Goal: Transaction & Acquisition: Purchase product/service

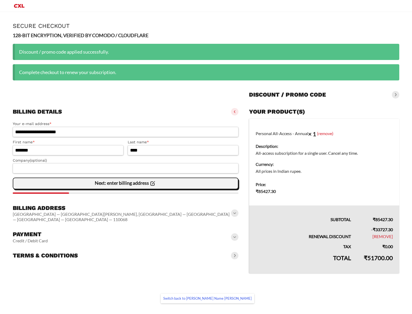
click at [121, 186] on span "Next: enter billing address" at bounding box center [125, 183] width 61 height 11
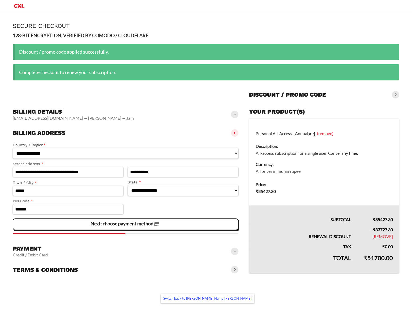
click at [122, 226] on span "Next: choose payment method" at bounding box center [125, 224] width 70 height 11
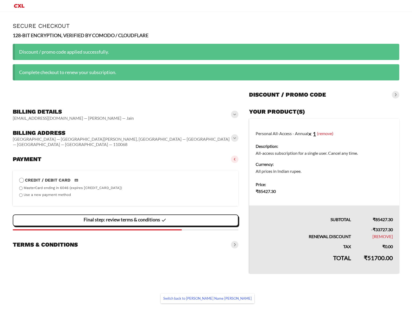
click at [0, 0] on slot "Final step: review terms & conditions" at bounding box center [0, 0] width 0 height 0
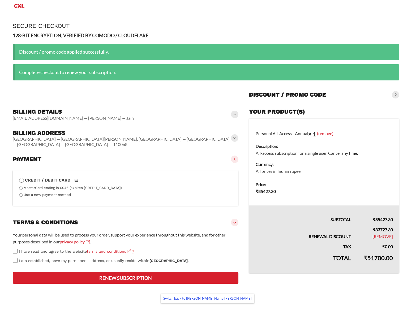
click at [66, 249] on span "I have read and agree to the website terms and conditions" at bounding box center [75, 251] width 112 height 4
click at [69, 258] on span "I am established, have my permanent address, or usually reside within [GEOGRAPH…" at bounding box center [104, 260] width 170 height 4
click at [114, 284] on button "Renew subscription" at bounding box center [125, 278] width 225 height 12
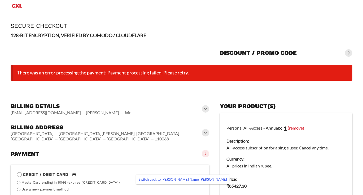
click at [137, 72] on li "There was an error processing the payment: Payment processing failed. Please re…" at bounding box center [182, 73] width 342 height 16
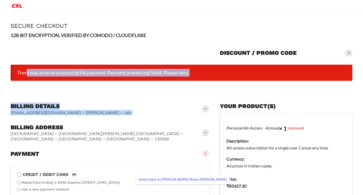
click at [137, 72] on li "There was an error processing the payment: Payment processing failed. Please re…" at bounding box center [182, 73] width 342 height 16
copy form "There was an error processing the payment: Payment processing failed. Please re…"
